Goal: Task Accomplishment & Management: Use online tool/utility

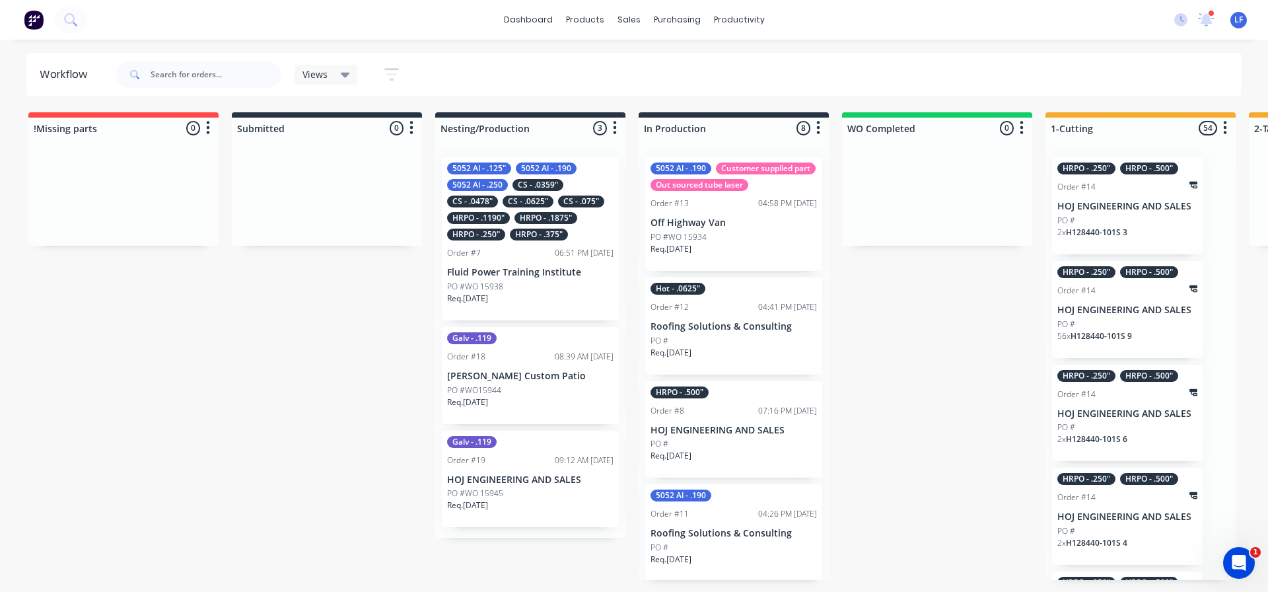
scroll to position [433, 0]
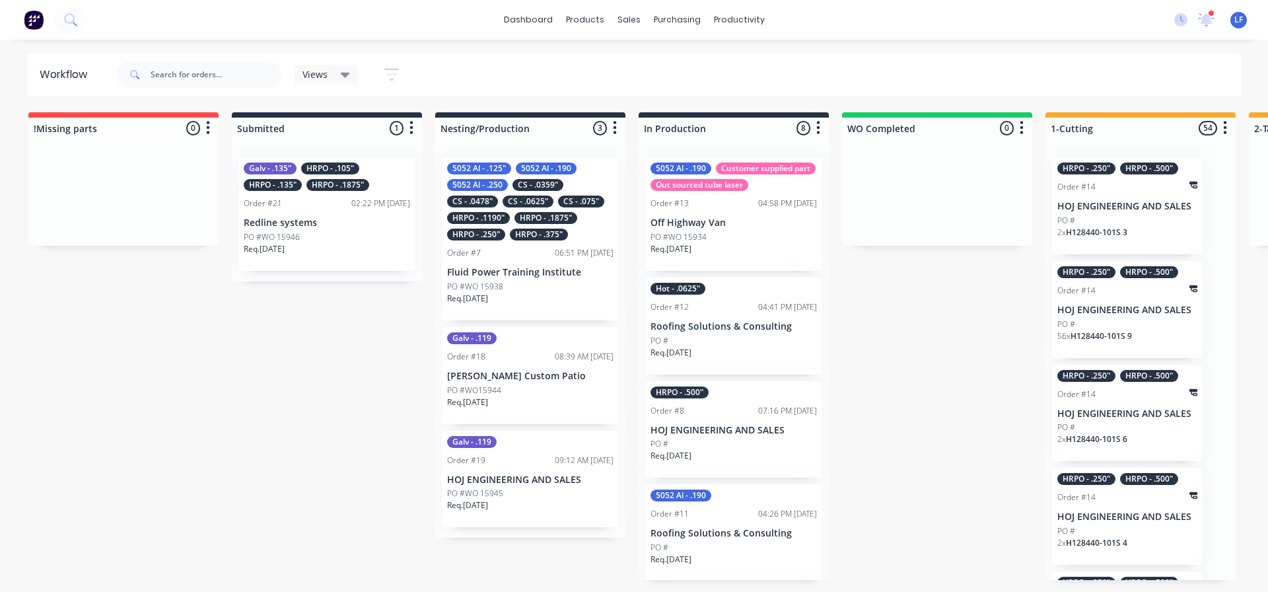
click at [525, 205] on div "CS - .0625"" at bounding box center [528, 202] width 51 height 12
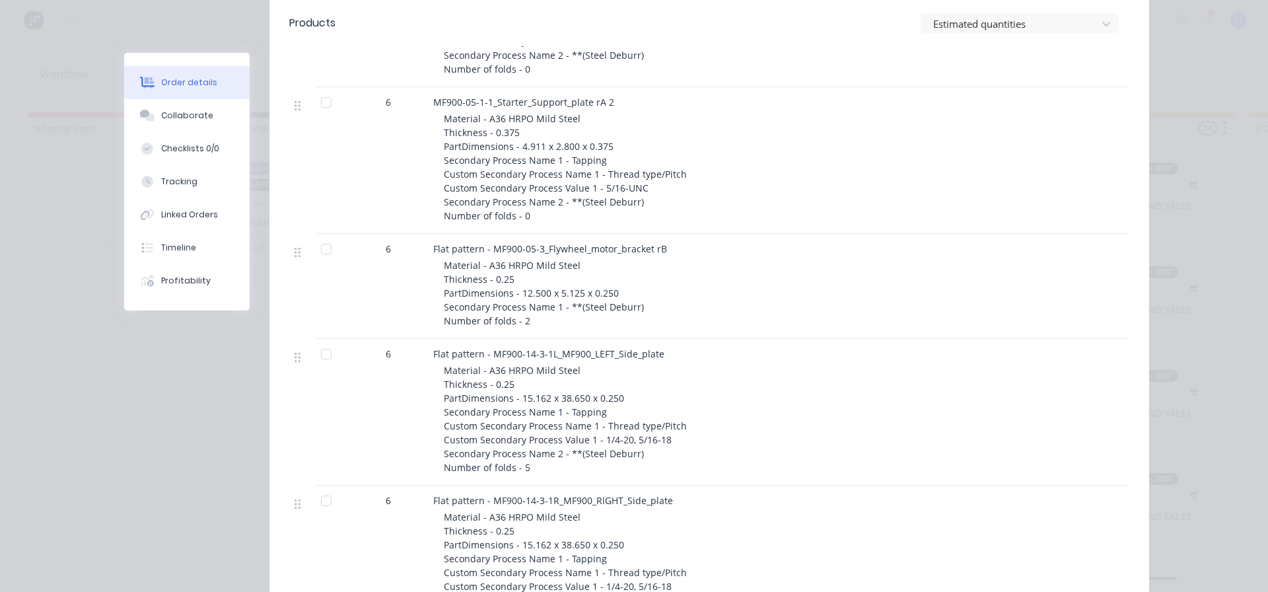
scroll to position [594, 0]
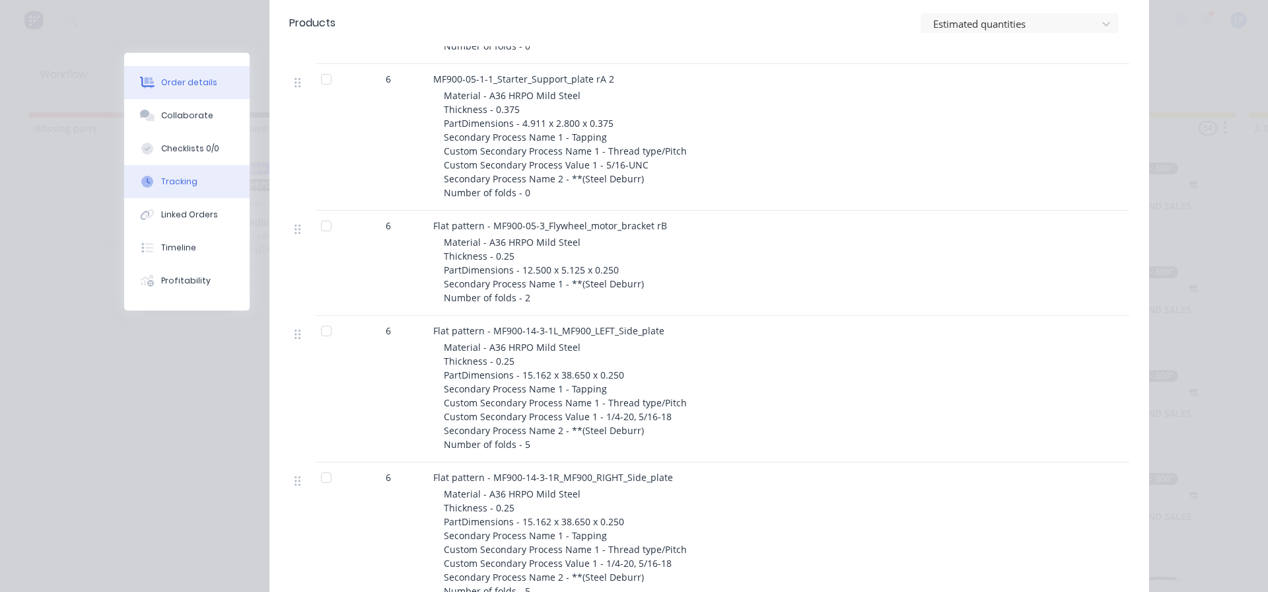
click at [161, 178] on div "Tracking" at bounding box center [179, 182] width 36 height 12
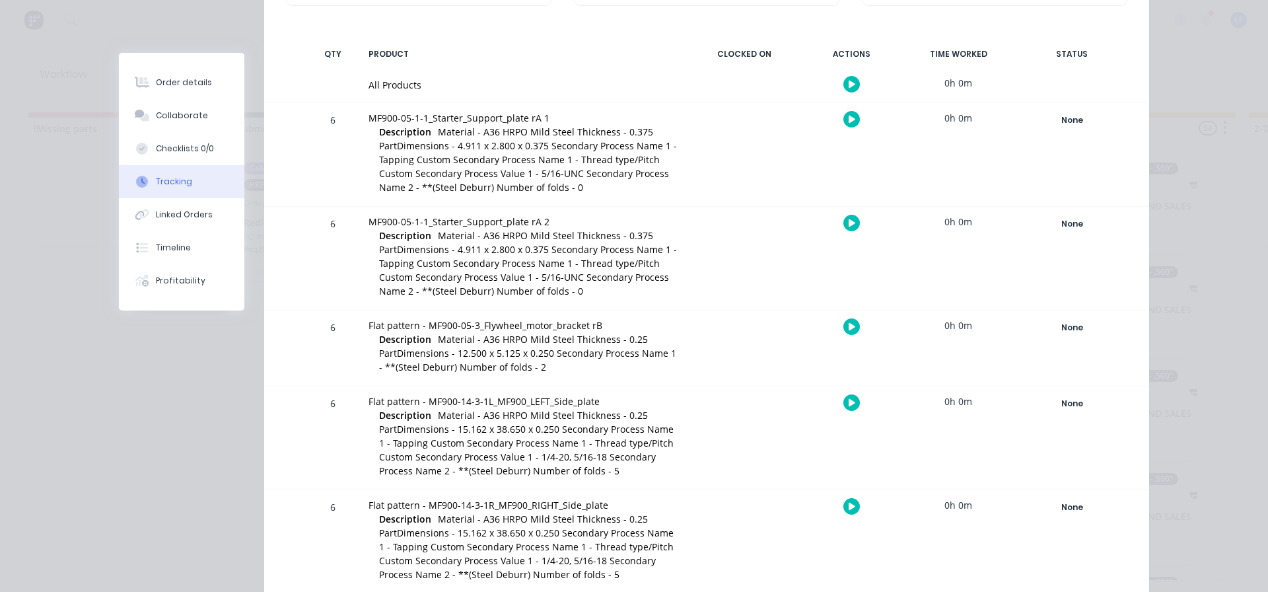
scroll to position [264, 0]
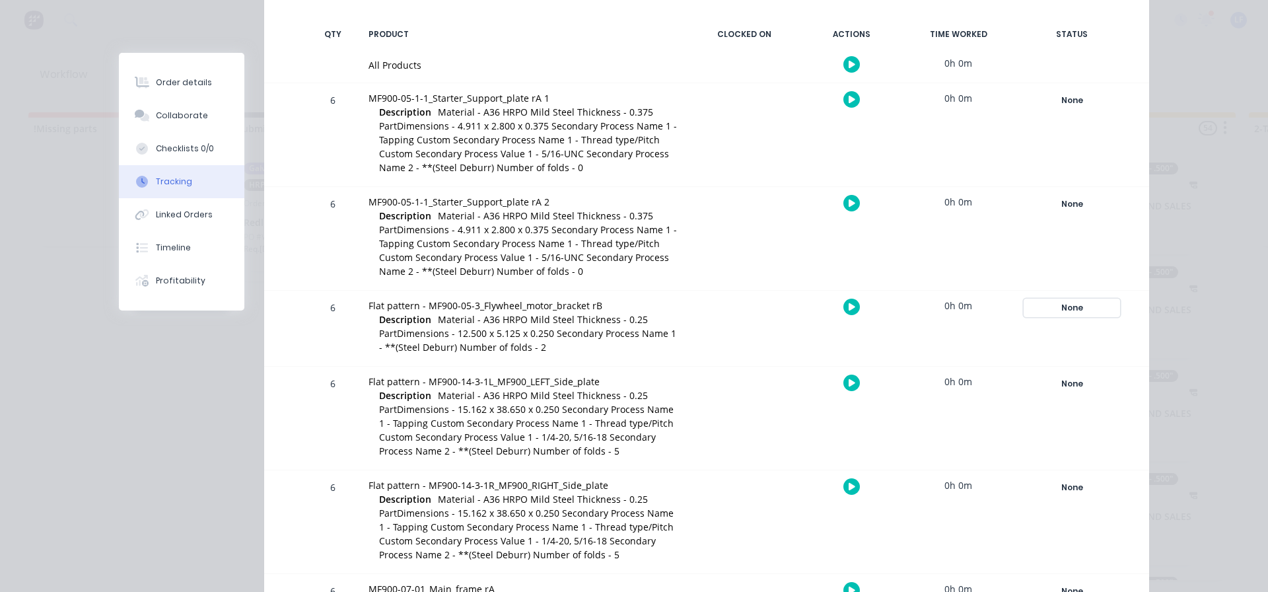
click at [1084, 306] on div "None" at bounding box center [1071, 307] width 95 height 17
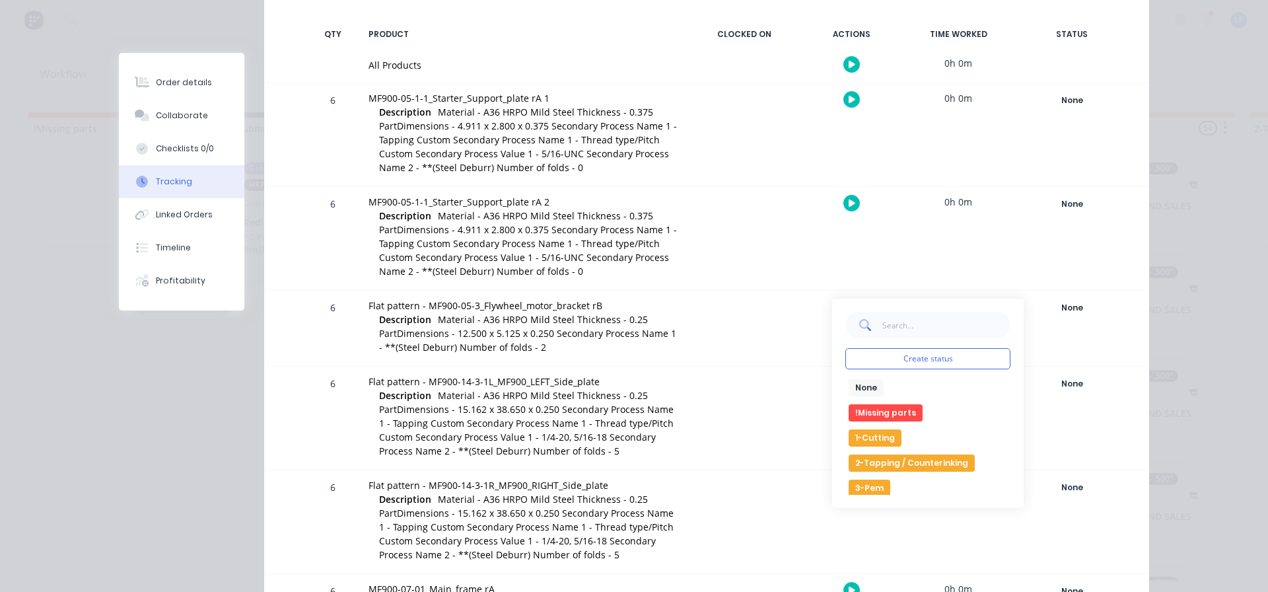
drag, startPoint x: 873, startPoint y: 437, endPoint x: 879, endPoint y: 434, distance: 7.1
click at [873, 436] on button "1-Cutting" at bounding box center [875, 437] width 53 height 17
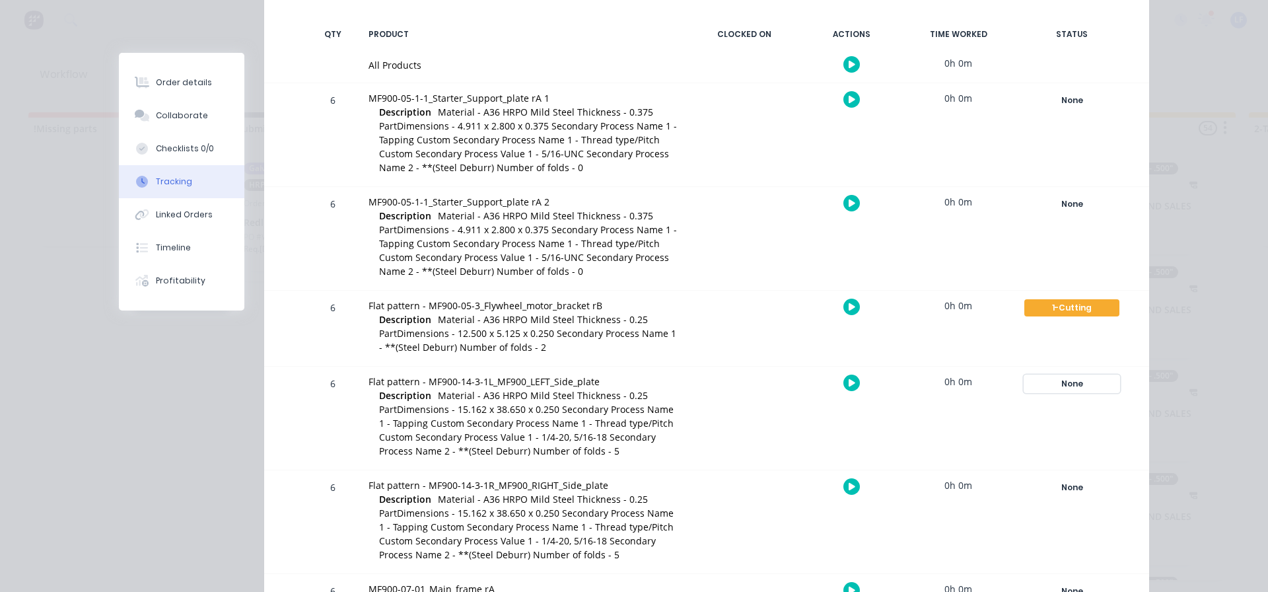
click at [1077, 386] on div "None" at bounding box center [1071, 383] width 95 height 17
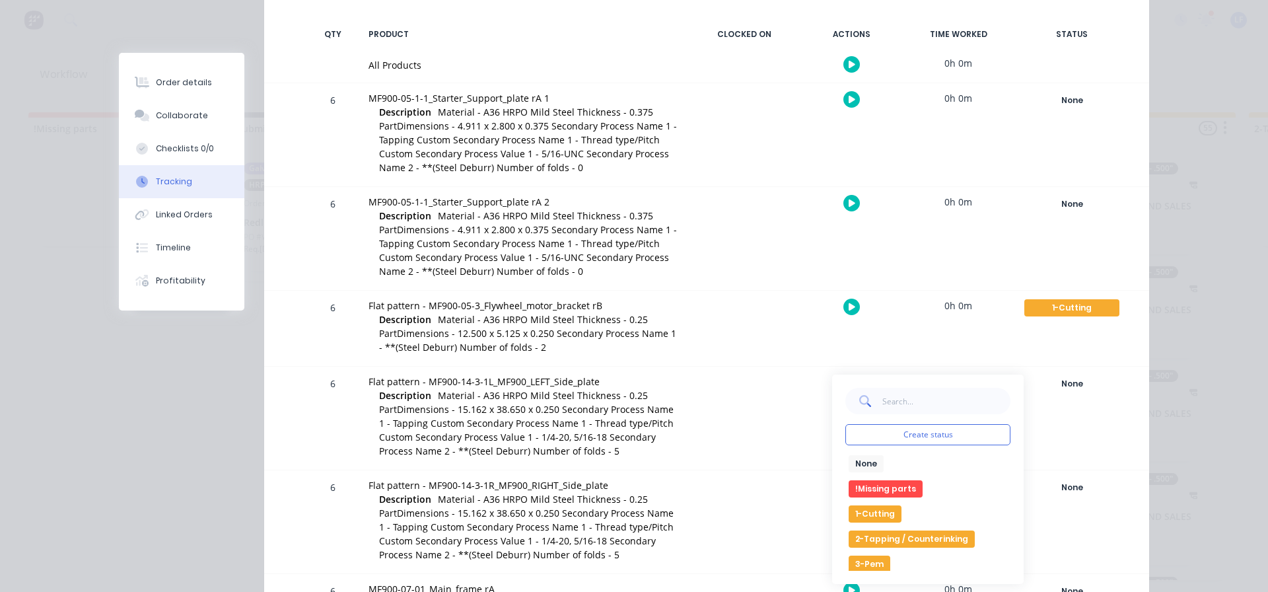
click at [878, 513] on button "1-Cutting" at bounding box center [875, 513] width 53 height 17
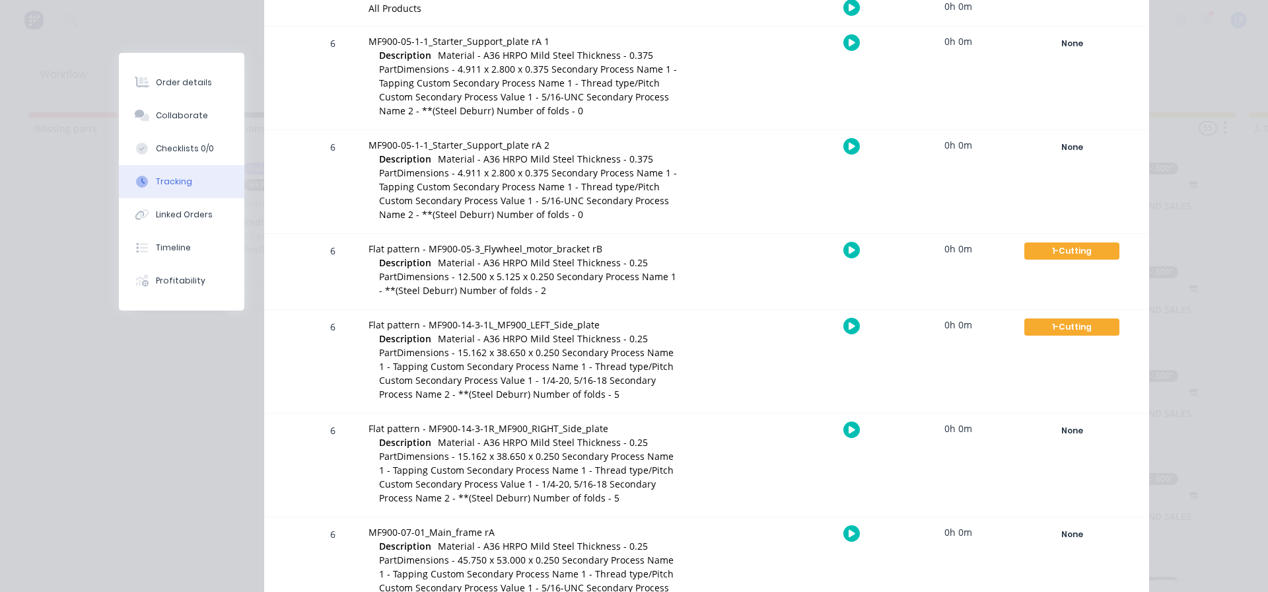
scroll to position [462, 0]
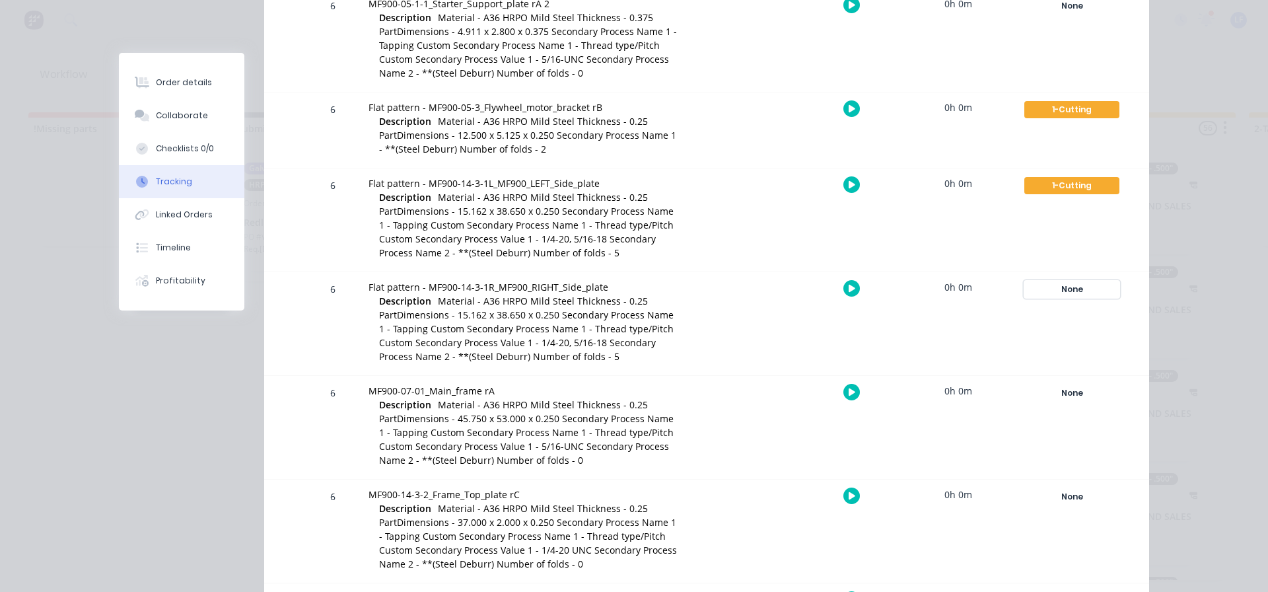
click at [1059, 289] on div "None" at bounding box center [1071, 289] width 95 height 17
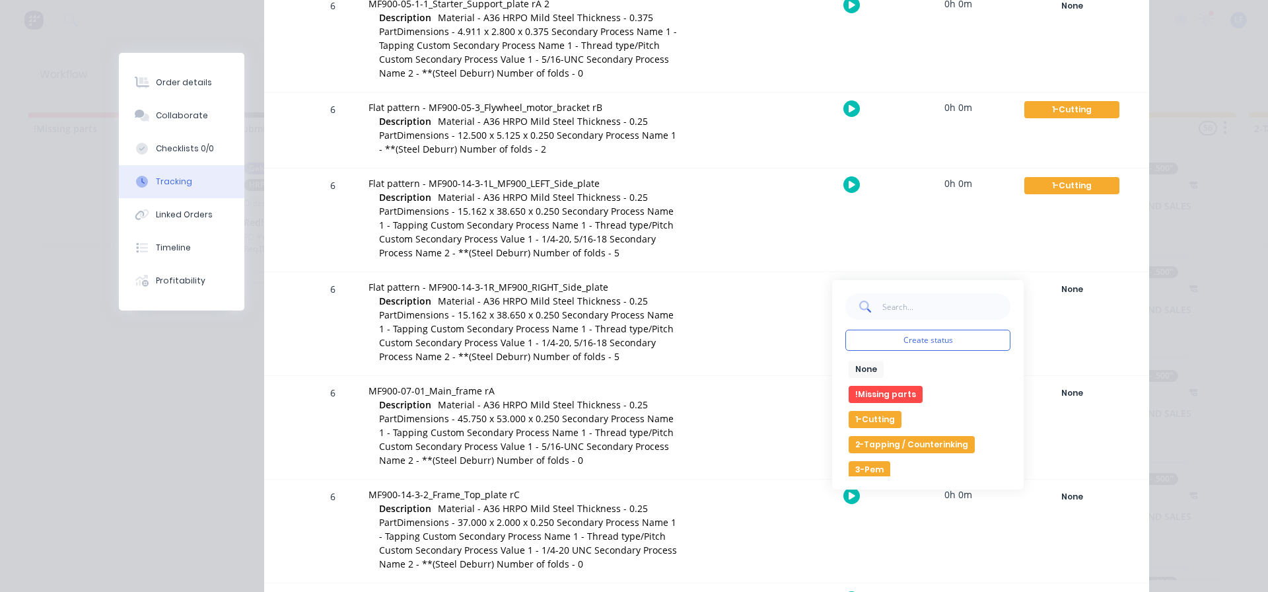
click at [873, 417] on button "1-Cutting" at bounding box center [875, 419] width 53 height 17
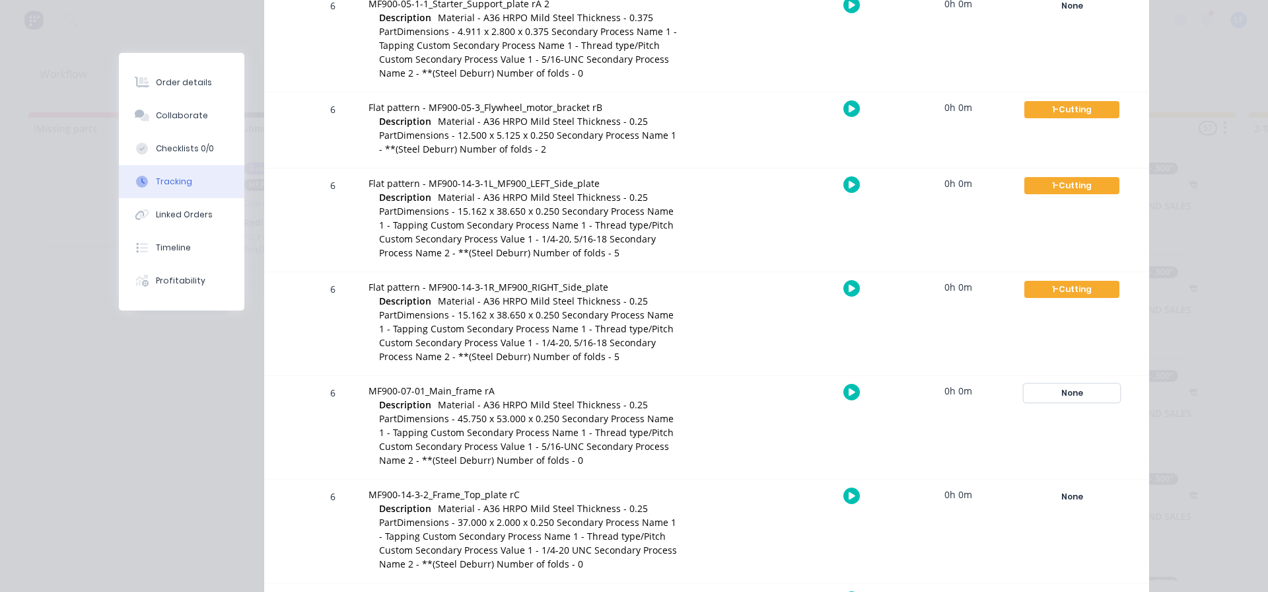
click at [1075, 394] on div "None" at bounding box center [1071, 392] width 95 height 17
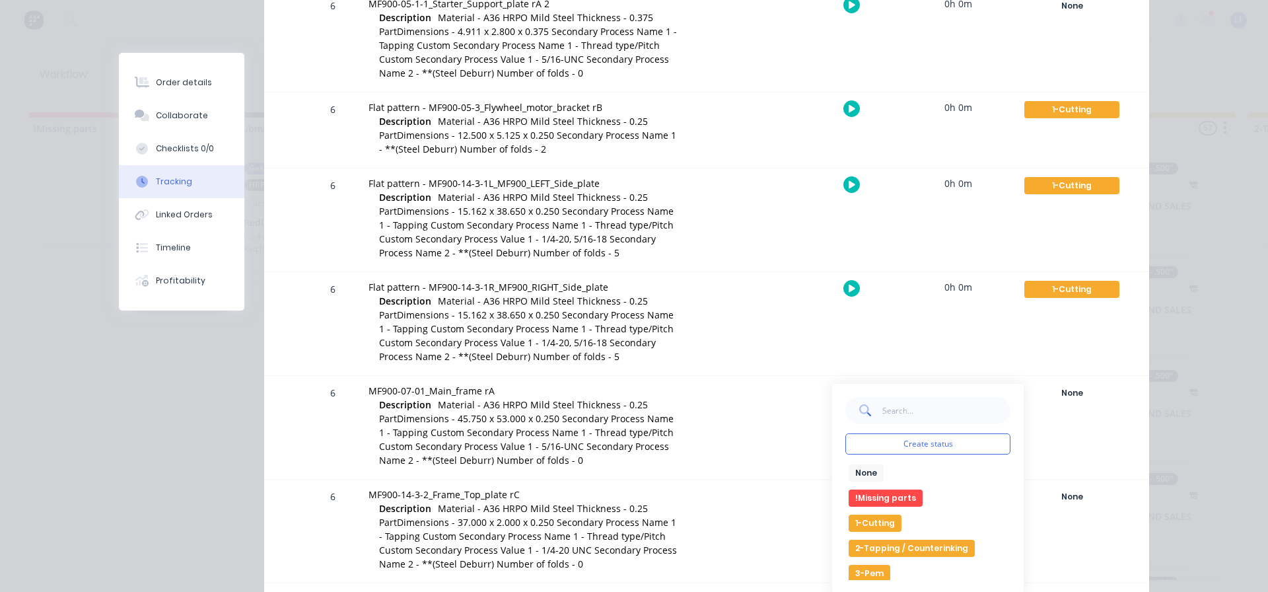
click at [867, 520] on button "1-Cutting" at bounding box center [875, 523] width 53 height 17
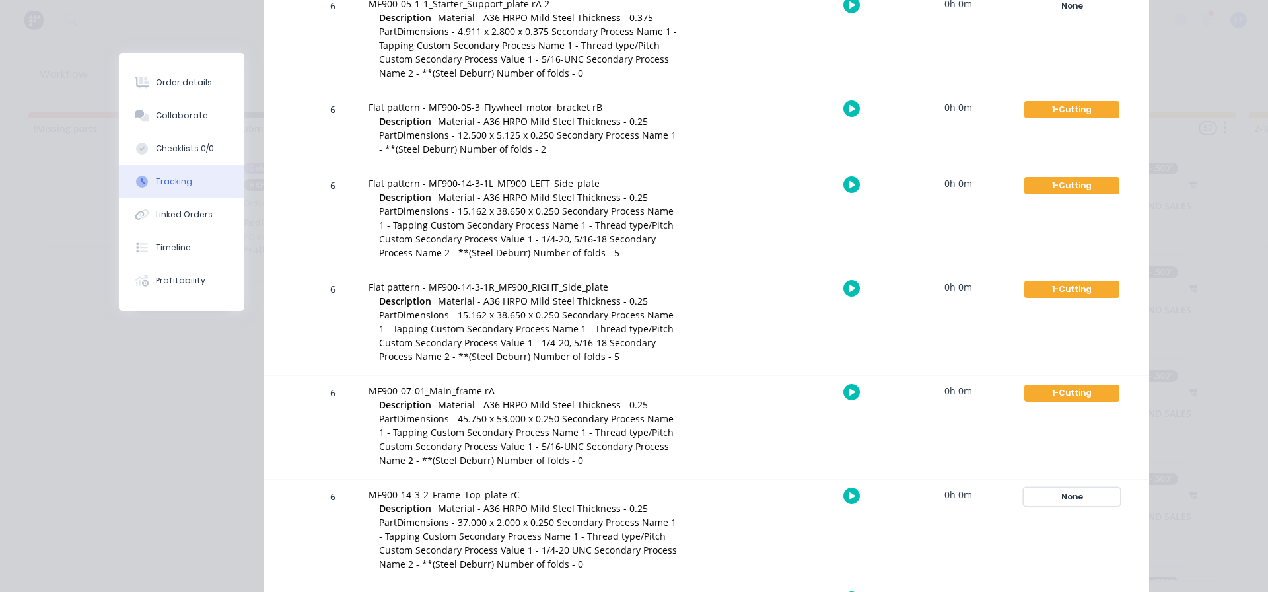
click at [1071, 495] on div "None" at bounding box center [1071, 496] width 95 height 17
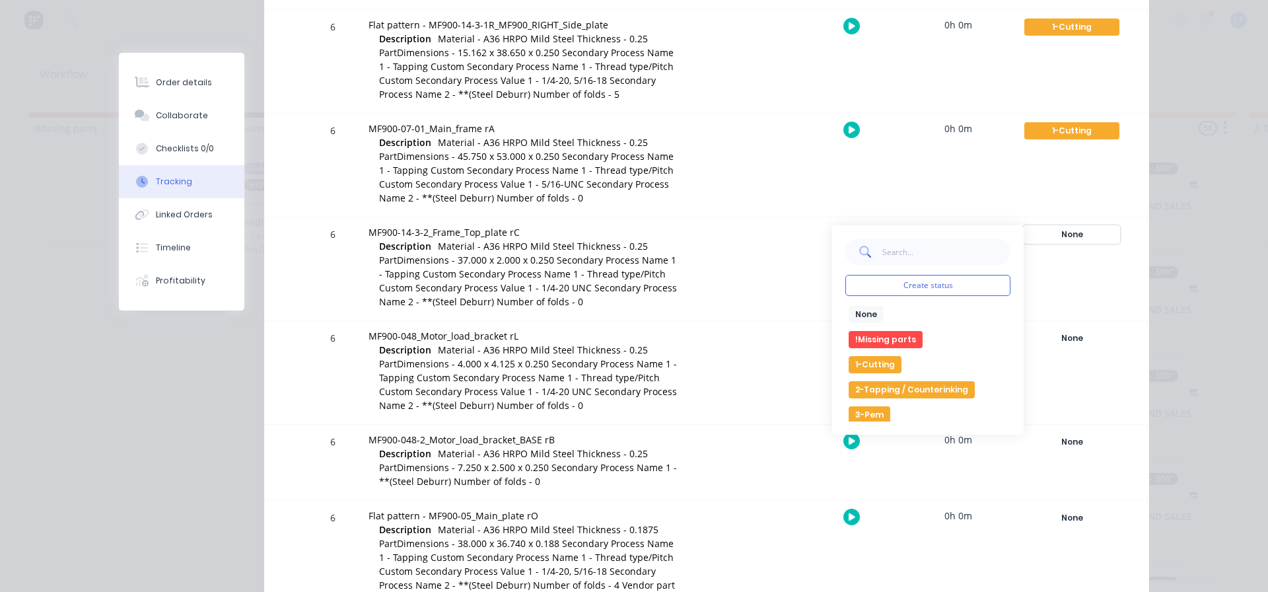
scroll to position [727, 0]
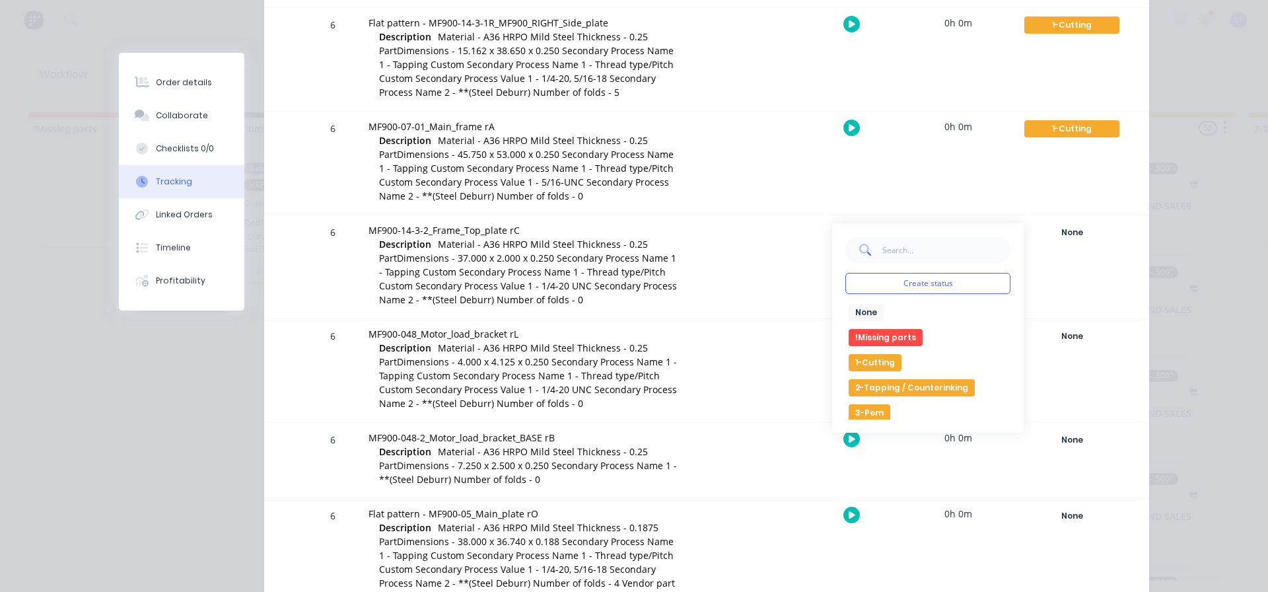
click at [872, 356] on button "1-Cutting" at bounding box center [875, 362] width 53 height 17
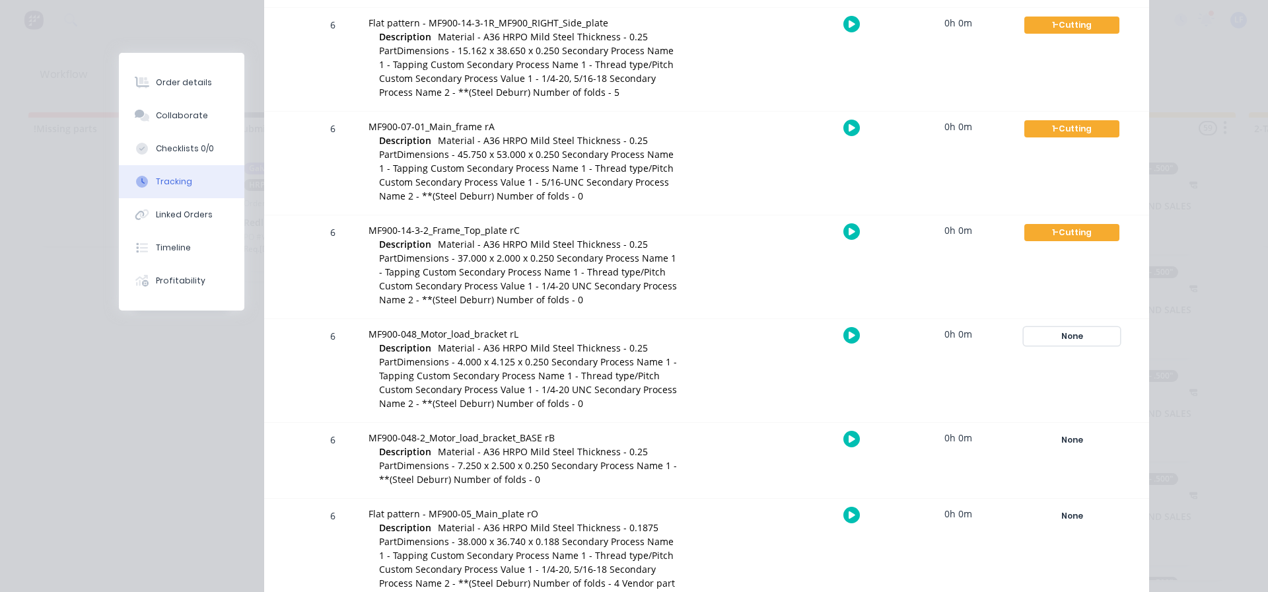
click at [1063, 336] on div "None" at bounding box center [1071, 336] width 95 height 17
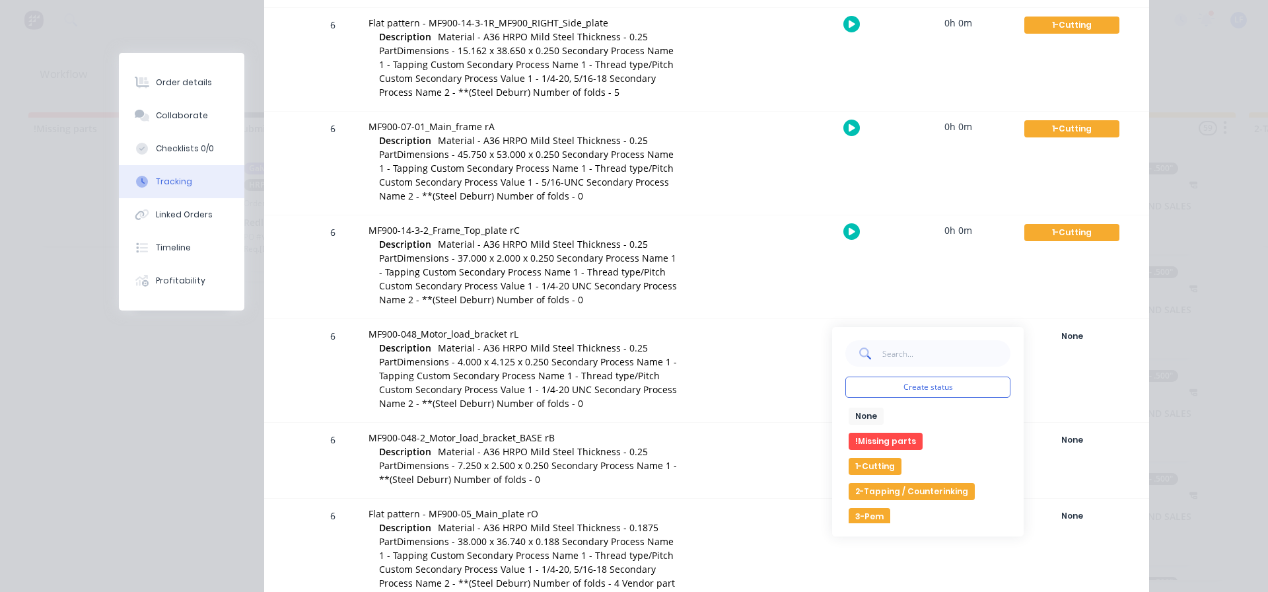
click at [867, 464] on button "1-Cutting" at bounding box center [875, 466] width 53 height 17
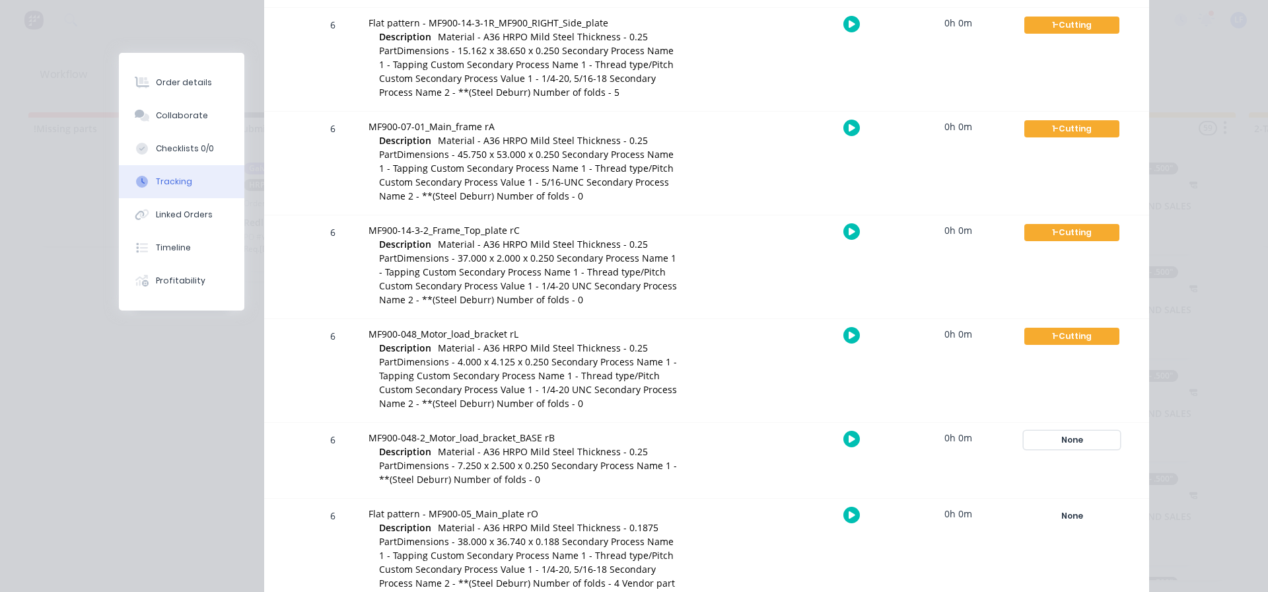
click at [1067, 445] on div "None" at bounding box center [1071, 439] width 95 height 17
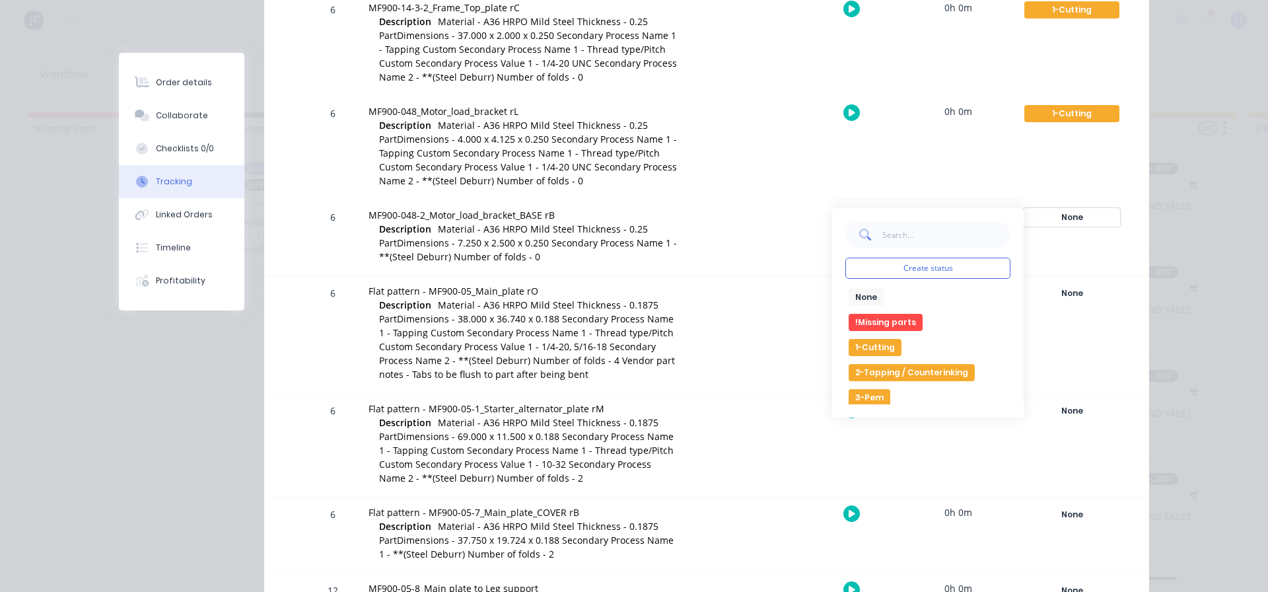
scroll to position [991, 0]
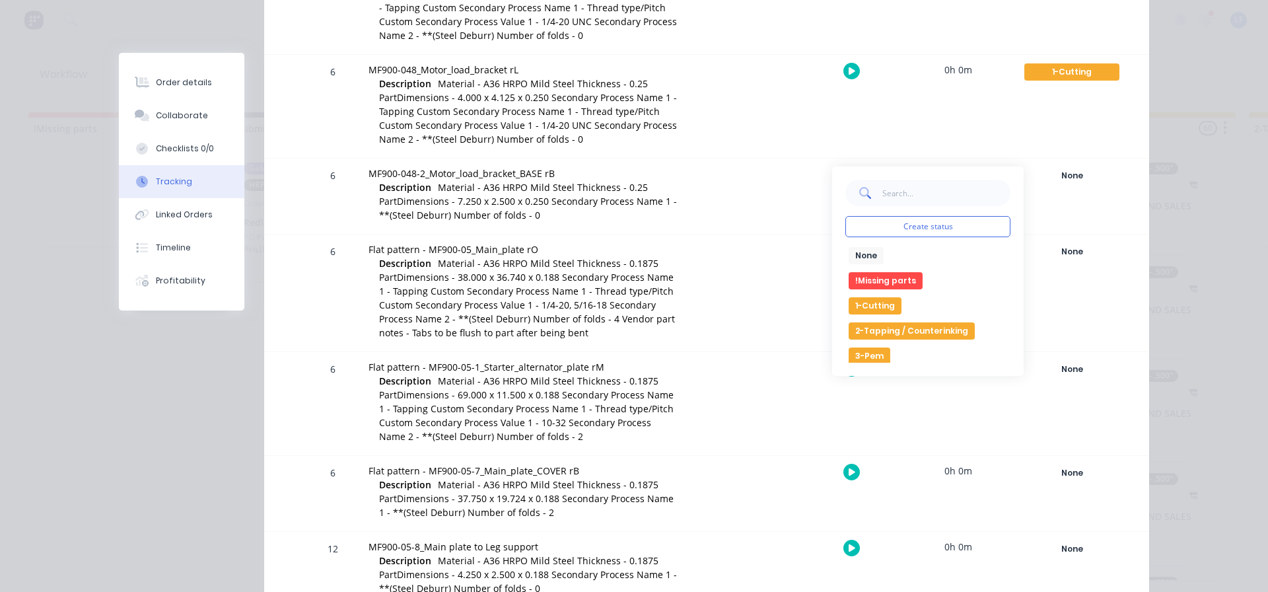
click at [874, 303] on button "1-Cutting" at bounding box center [875, 305] width 53 height 17
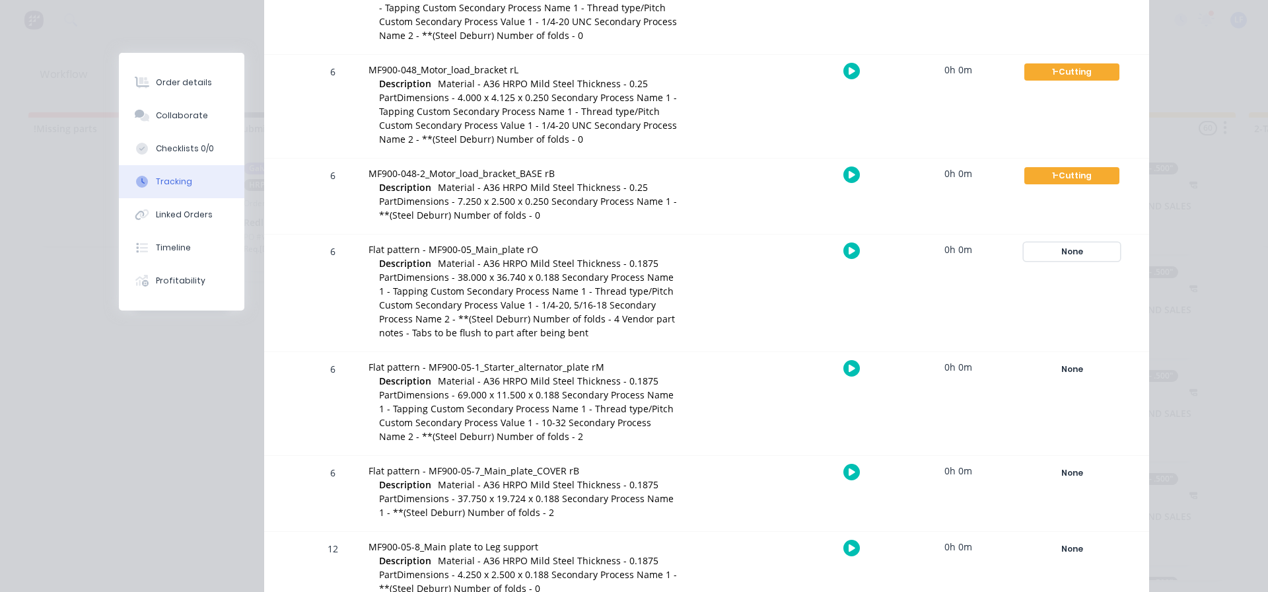
click at [1070, 252] on div "None" at bounding box center [1071, 251] width 95 height 17
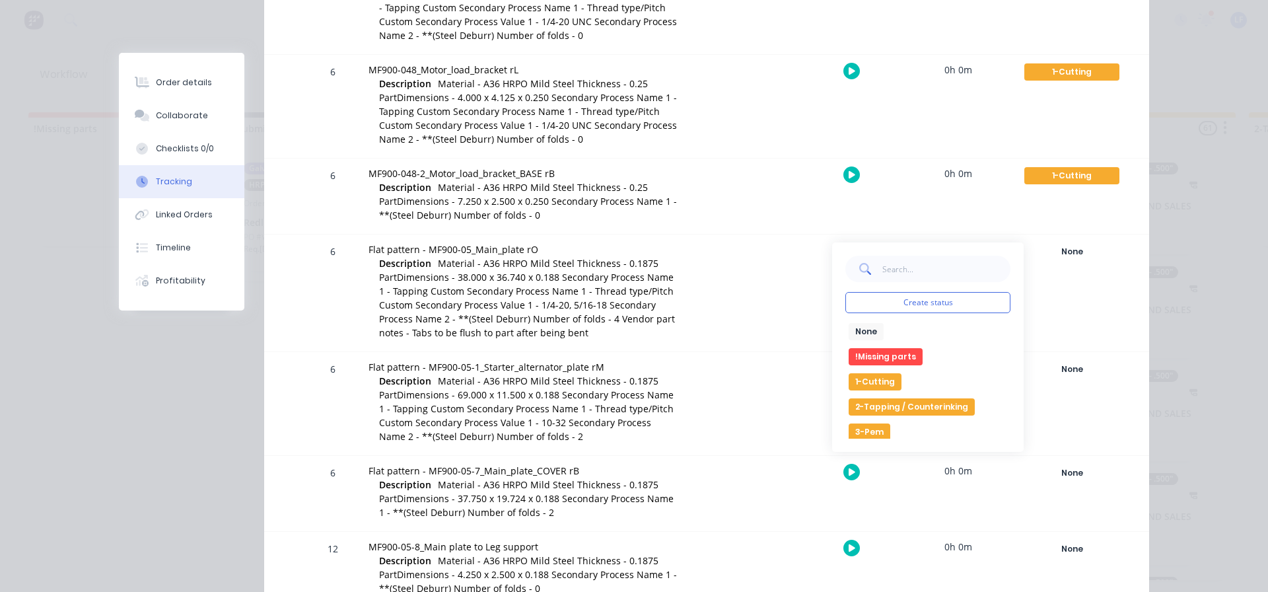
click at [876, 380] on button "1-Cutting" at bounding box center [875, 381] width 53 height 17
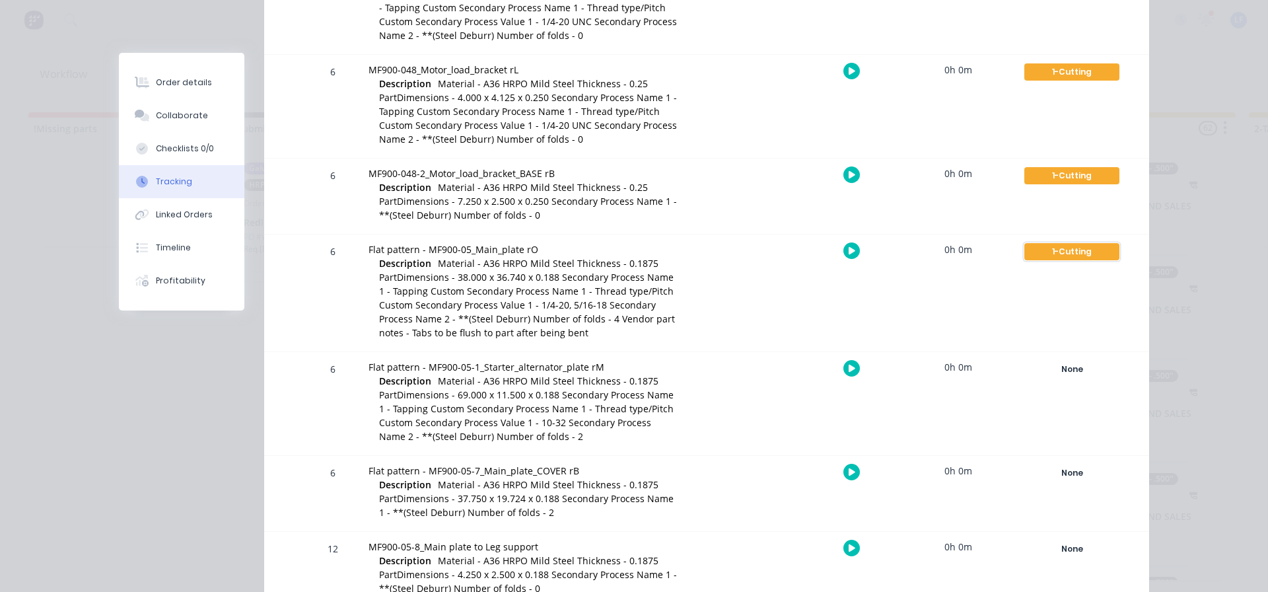
click at [1084, 252] on div "1-Cutting" at bounding box center [1071, 251] width 95 height 17
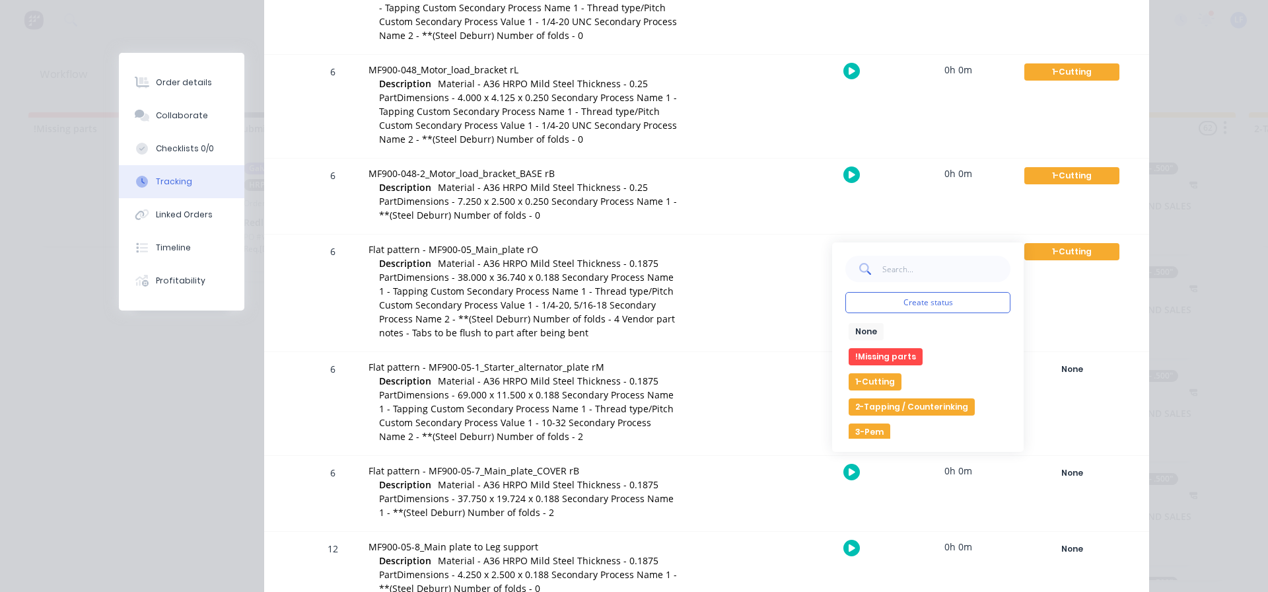
click at [864, 328] on button "None" at bounding box center [866, 331] width 35 height 17
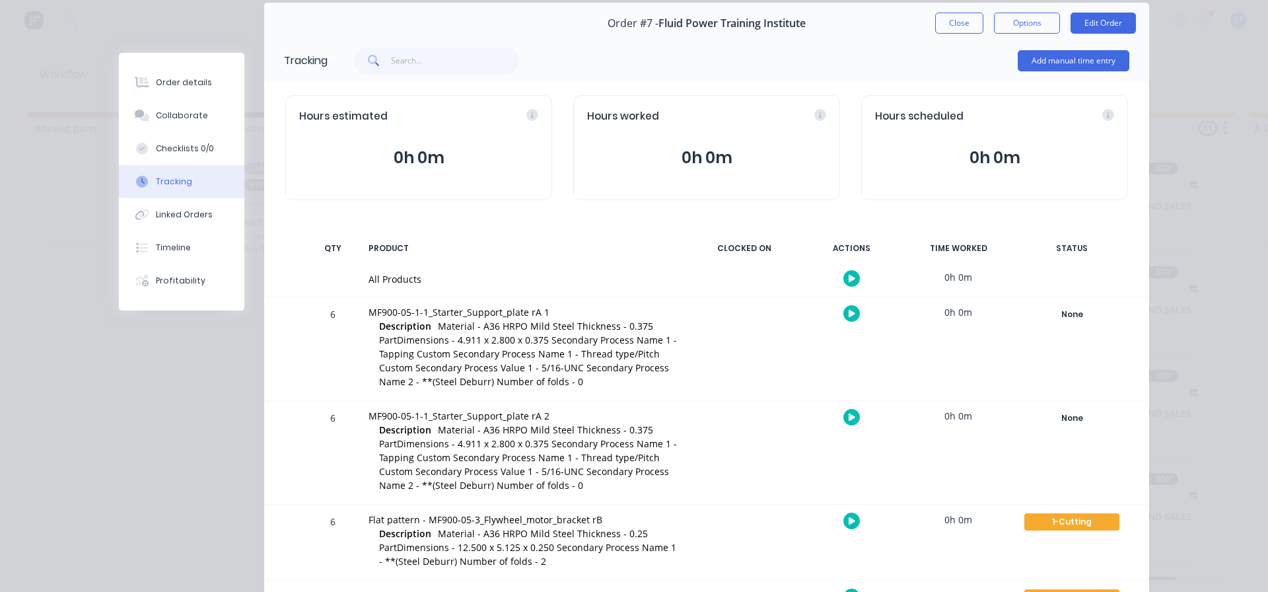
scroll to position [0, 0]
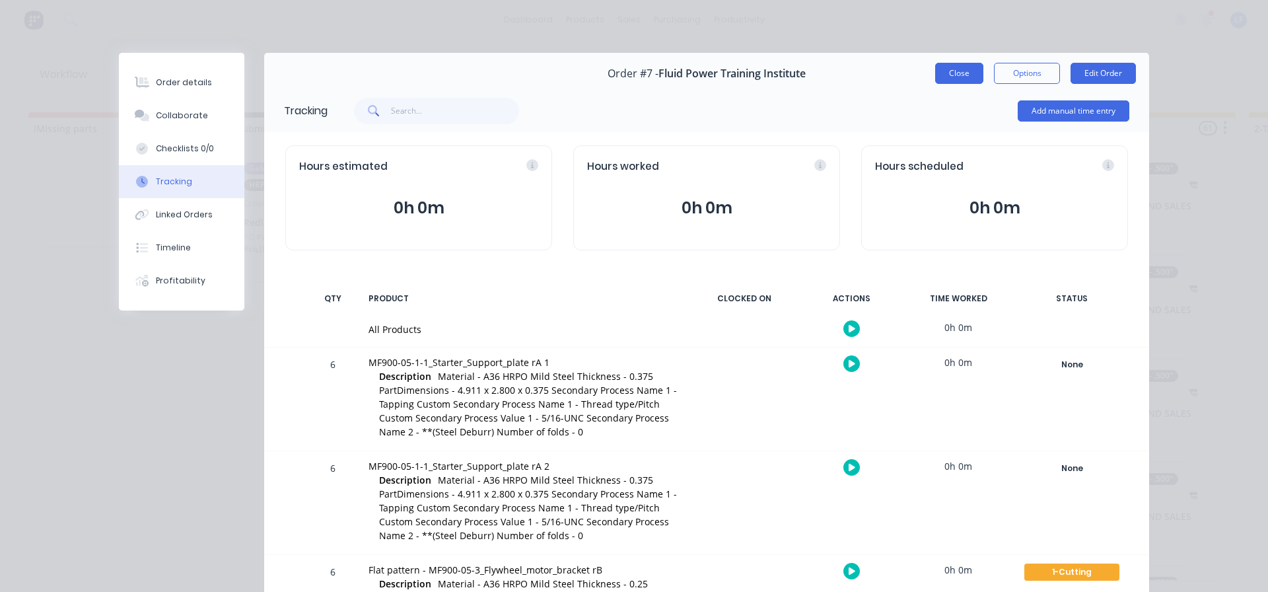
click at [955, 72] on button "Close" at bounding box center [959, 73] width 48 height 21
